Goal: Information Seeking & Learning: Find specific fact

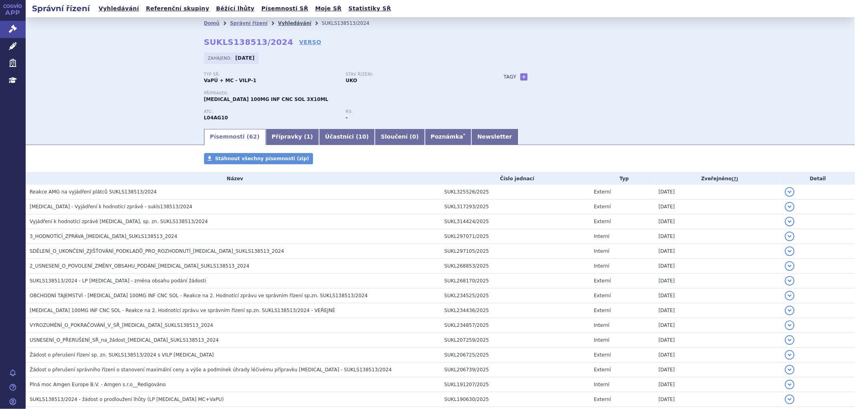
click at [285, 22] on link "Vyhledávání" at bounding box center [294, 23] width 33 height 6
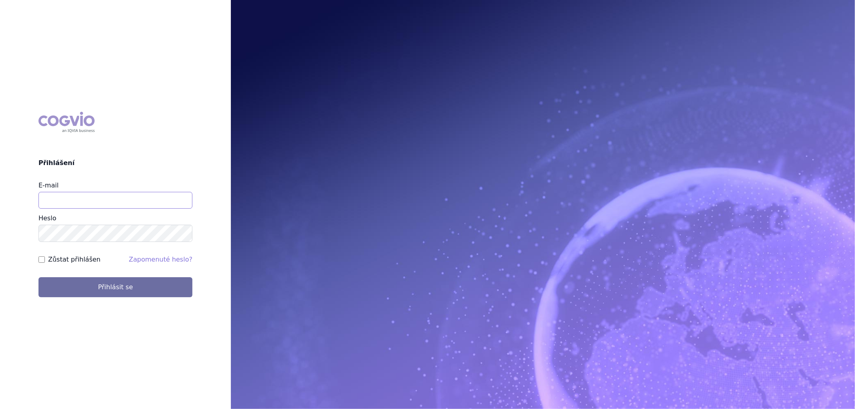
click at [74, 201] on input "E-mail" at bounding box center [115, 200] width 154 height 17
type input "aplikace.ocul1@vzp.cz"
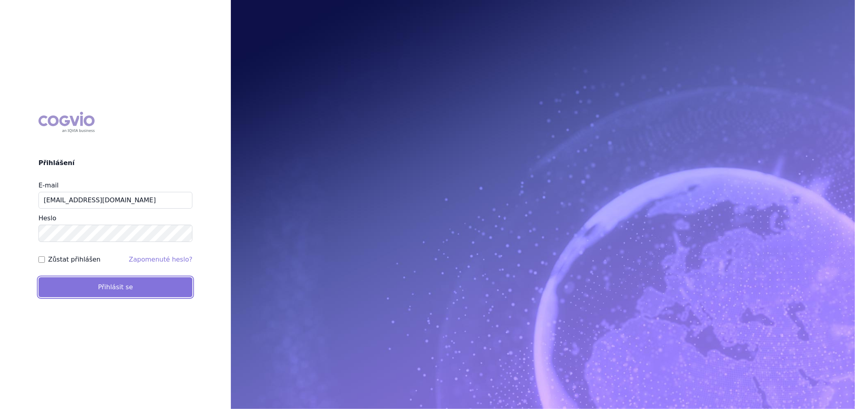
click at [133, 290] on button "Přihlásit se" at bounding box center [115, 287] width 154 height 20
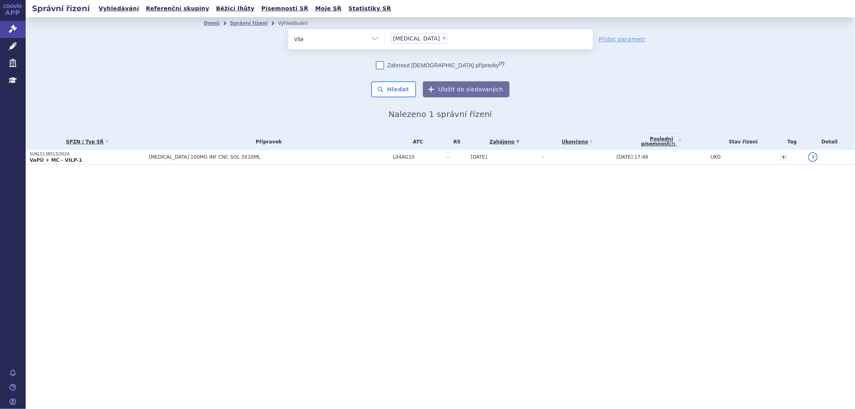
click at [442, 39] on span "×" at bounding box center [444, 38] width 5 height 5
click at [385, 39] on select "uplizna" at bounding box center [384, 39] width 0 height 20
select select
type input "SUKLS204192/2019"
select select "SUKLS204192/2019"
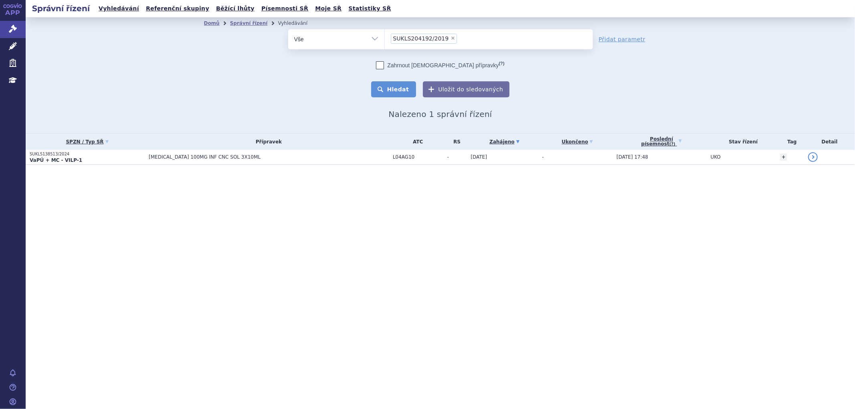
click at [406, 91] on button "Hledat" at bounding box center [393, 89] width 45 height 16
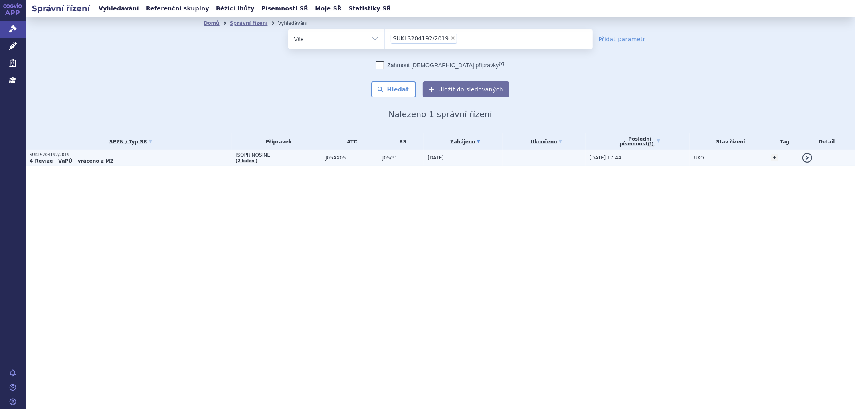
click at [268, 159] on td "ISOPRINOSINE (2 balení)" at bounding box center [277, 158] width 90 height 16
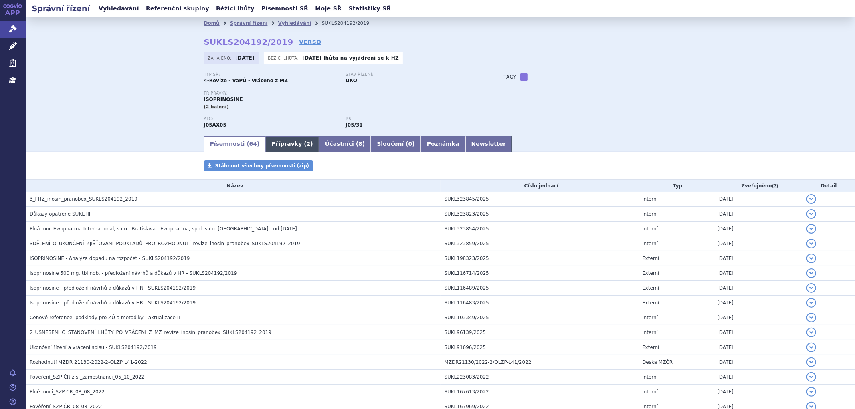
click at [270, 142] on link "Přípravky ( 2 )" at bounding box center [292, 144] width 53 height 16
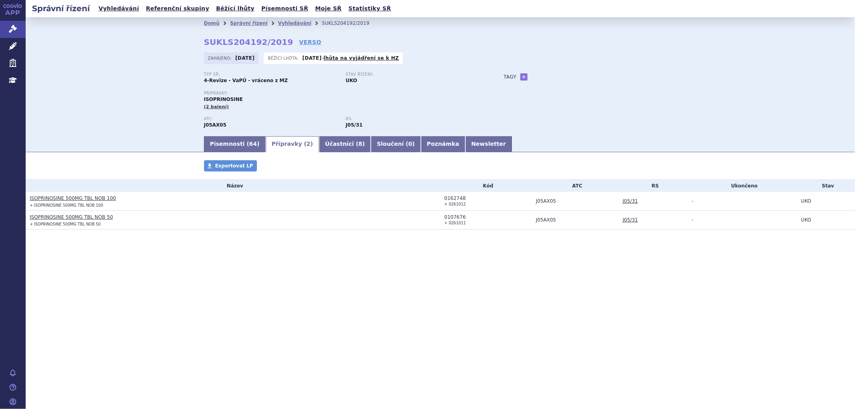
click at [83, 199] on link "ISOPRINOSINE 500MG TBL NOB 100" at bounding box center [73, 199] width 86 height 6
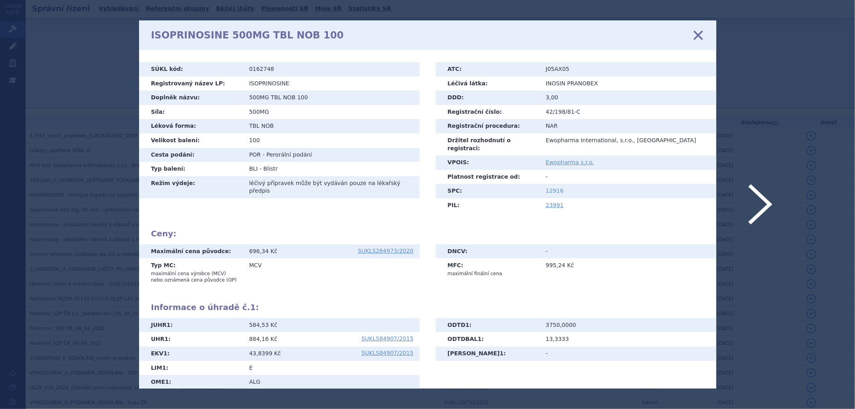
click at [548, 187] on link "12916" at bounding box center [555, 190] width 18 height 6
click at [698, 42] on div "ISOPRINOSINE 500MG TBL NOB 100 zavřít" at bounding box center [427, 35] width 577 height 30
click at [697, 34] on icon at bounding box center [697, 35] width 17 height 17
